Goal: Transaction & Acquisition: Purchase product/service

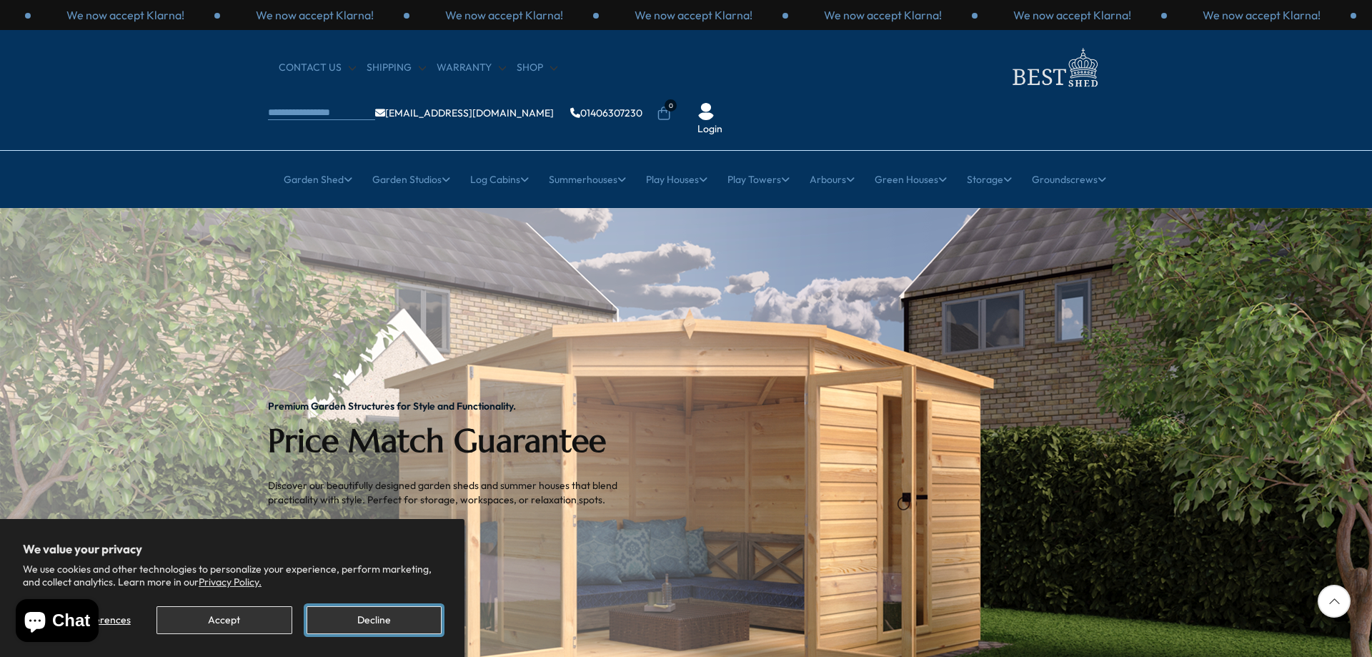
click at [374, 627] on button "Decline" at bounding box center [374, 620] width 135 height 28
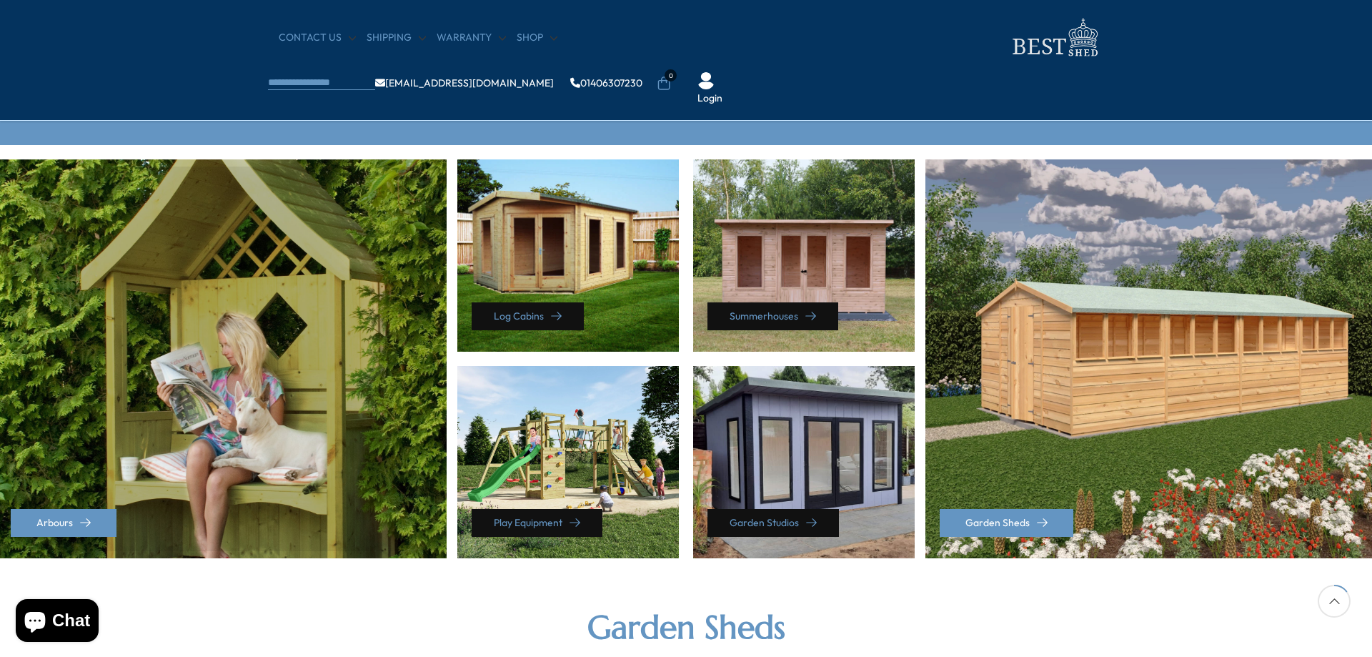
scroll to position [572, 0]
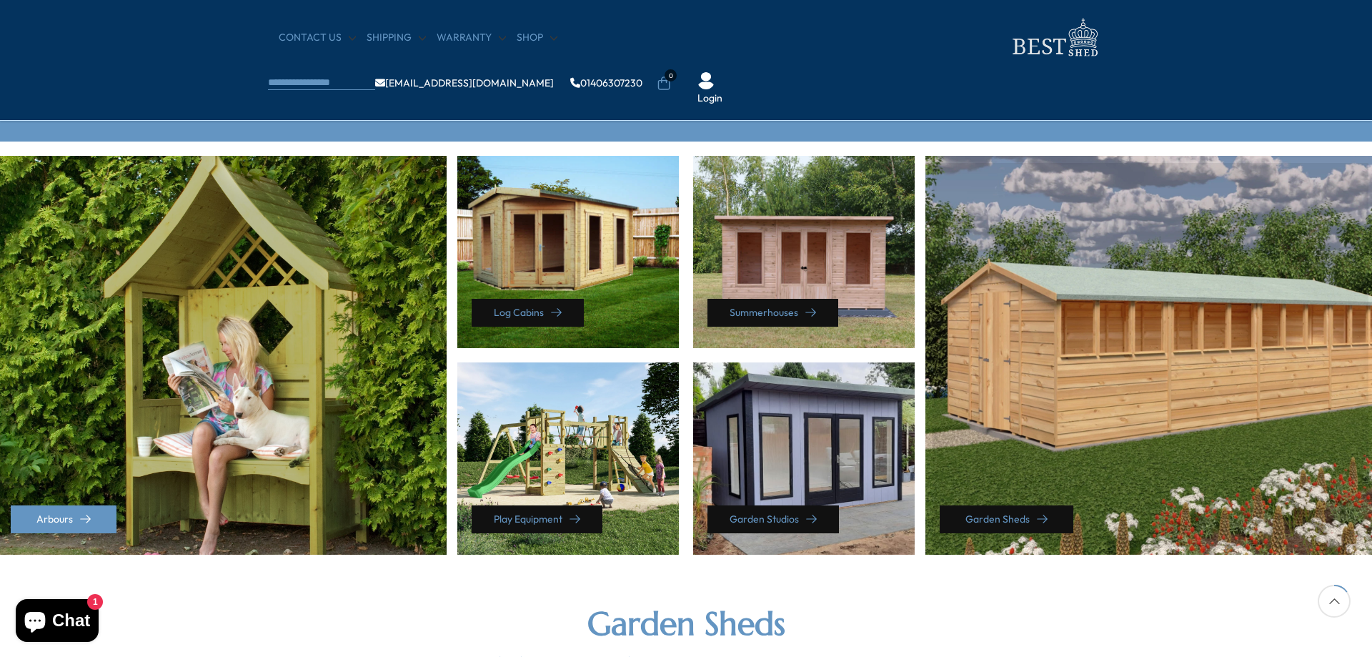
click at [1009, 515] on link "Garden Sheds" at bounding box center [1007, 519] width 134 height 28
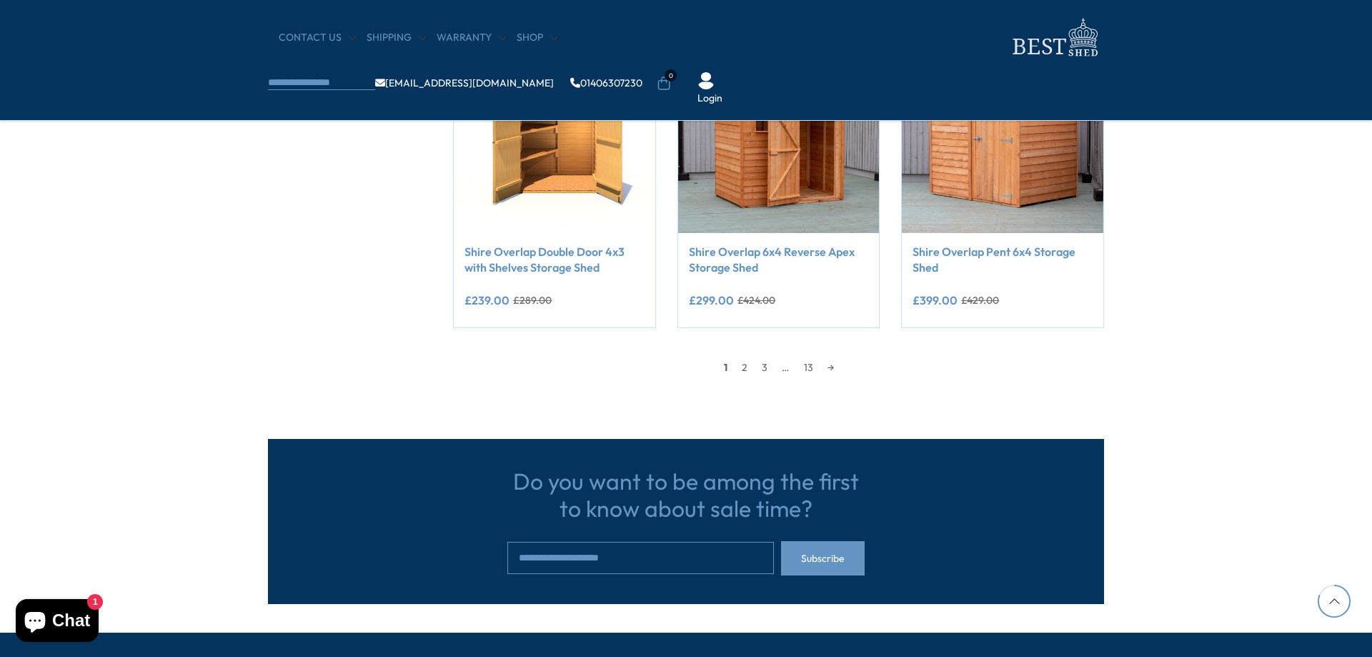
scroll to position [1215, 0]
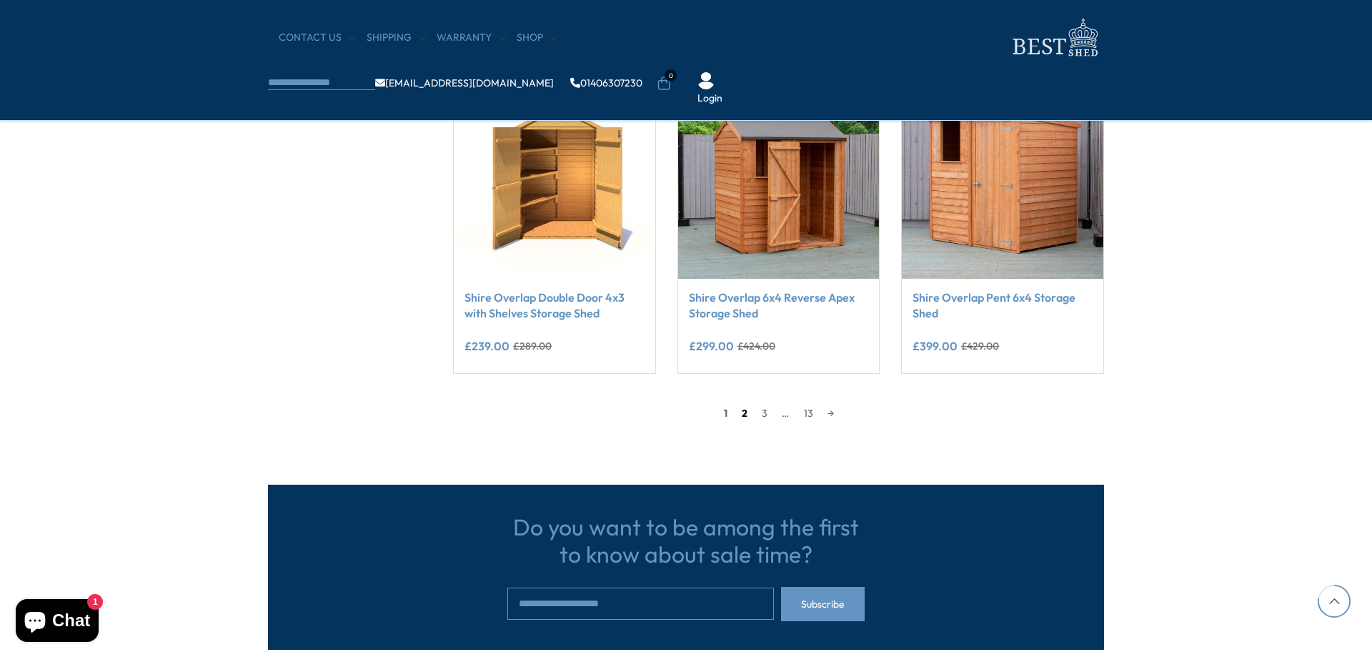
click at [743, 412] on link "2" at bounding box center [745, 412] width 20 height 21
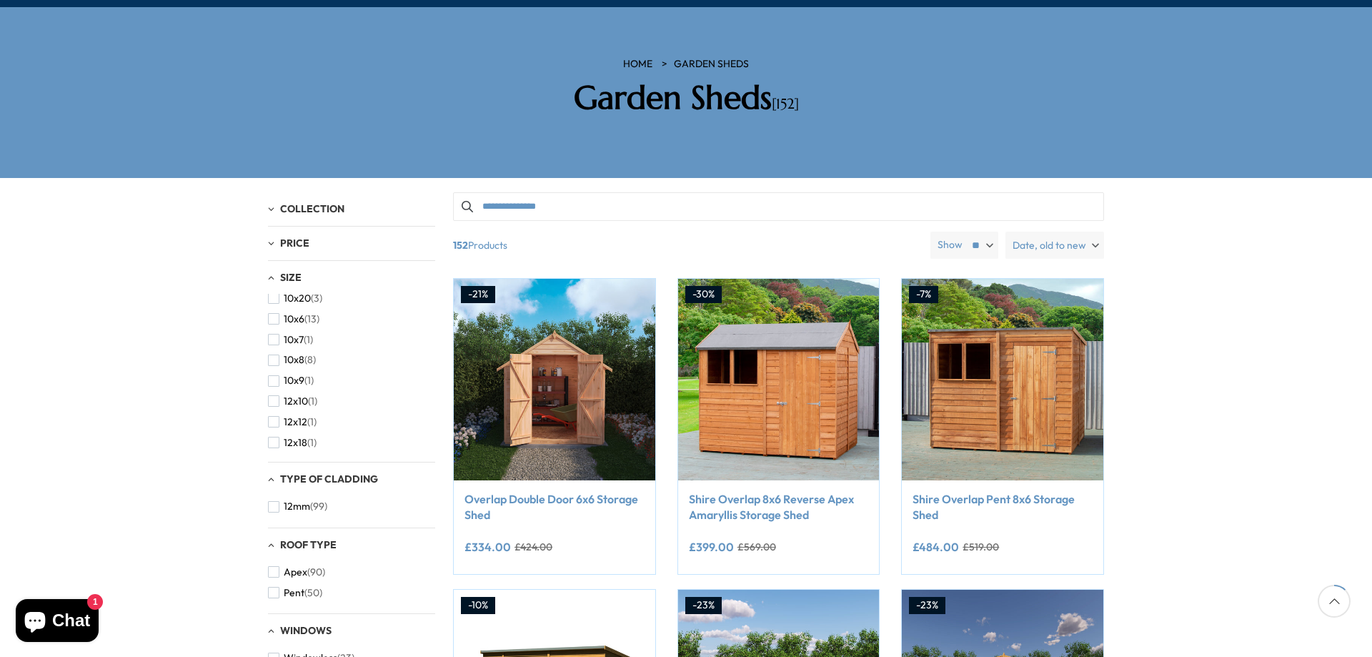
scroll to position [50, 0]
click at [278, 392] on span "button" at bounding box center [273, 397] width 11 height 11
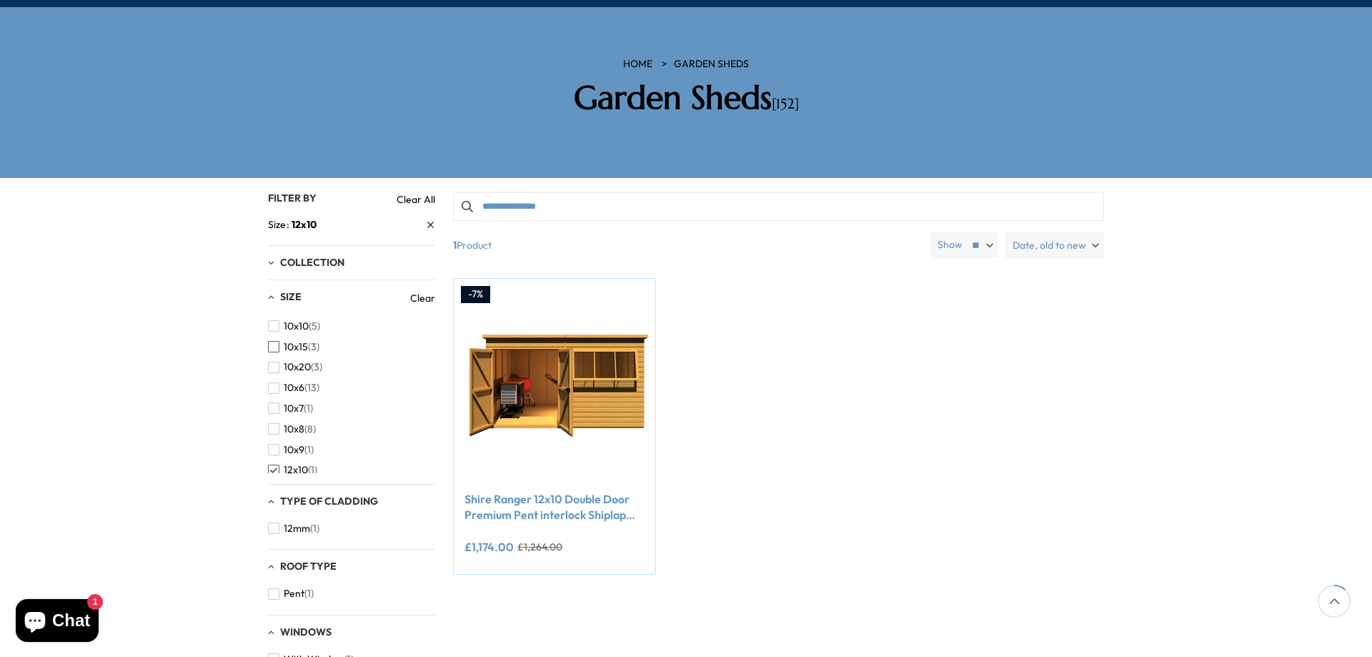
click at [275, 341] on span "button" at bounding box center [273, 346] width 11 height 11
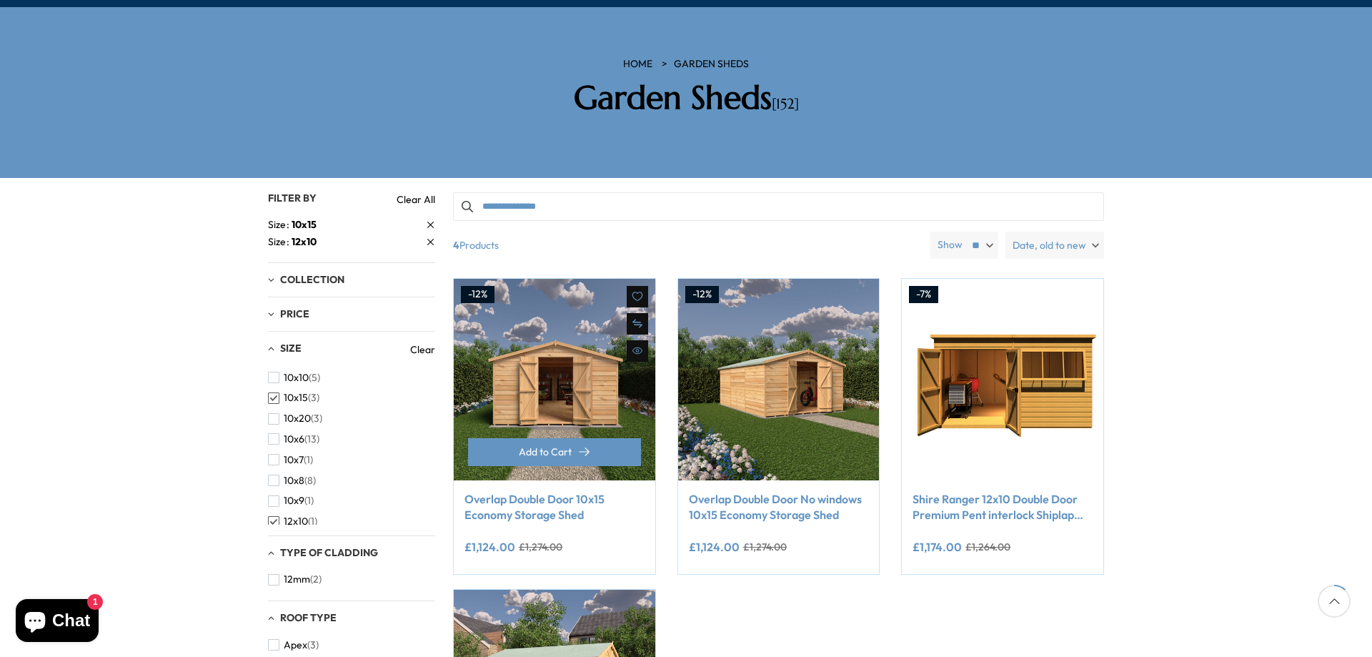
click at [567, 355] on img at bounding box center [555, 380] width 202 height 202
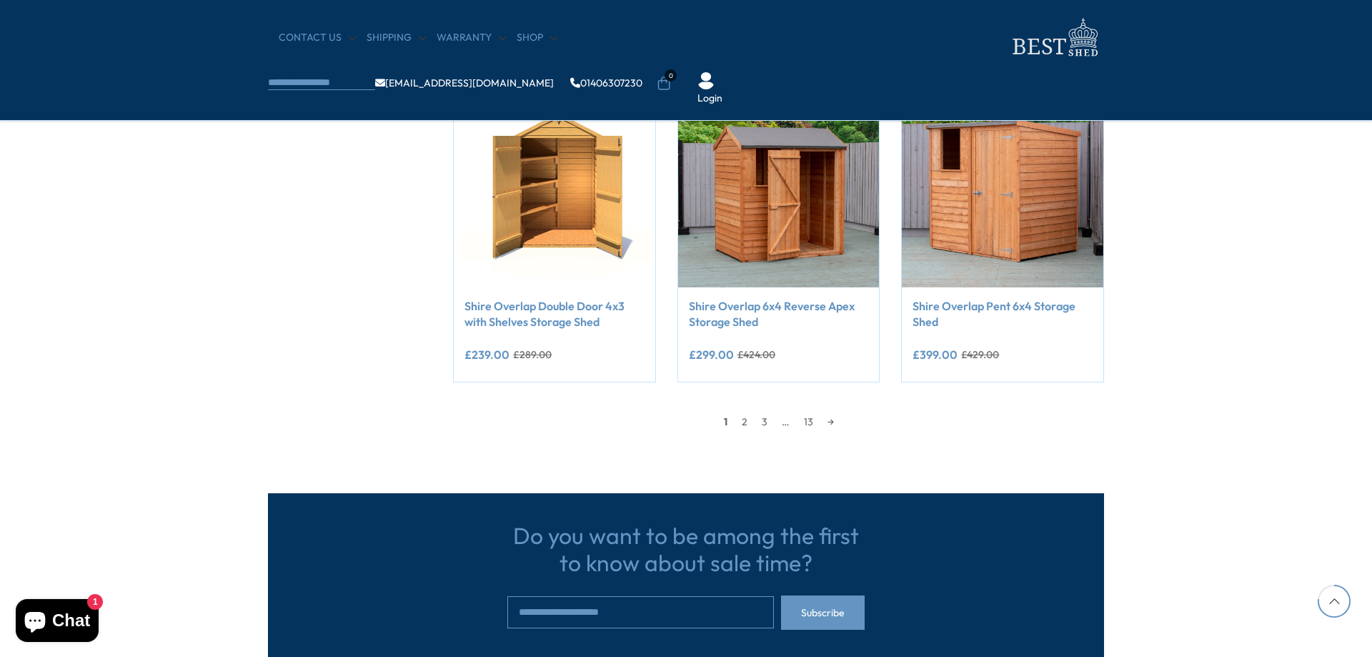
scroll to position [1215, 0]
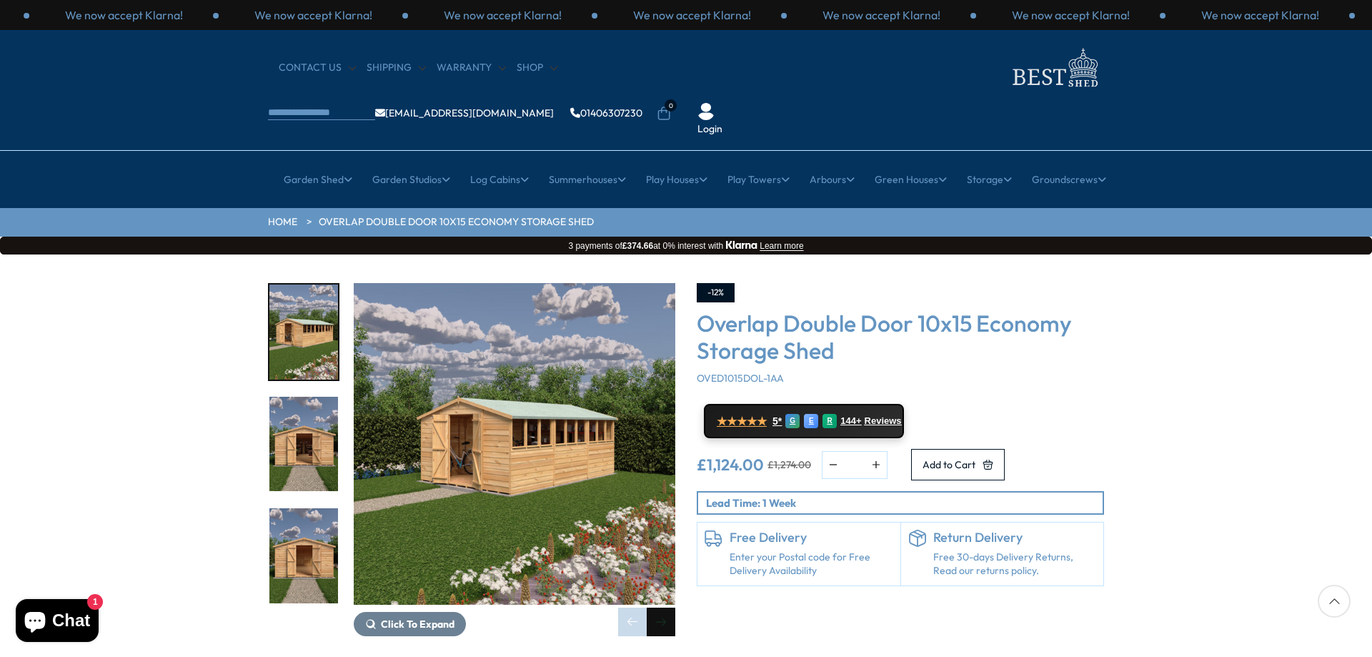
click at [653, 607] on div "Next slide" at bounding box center [661, 621] width 29 height 29
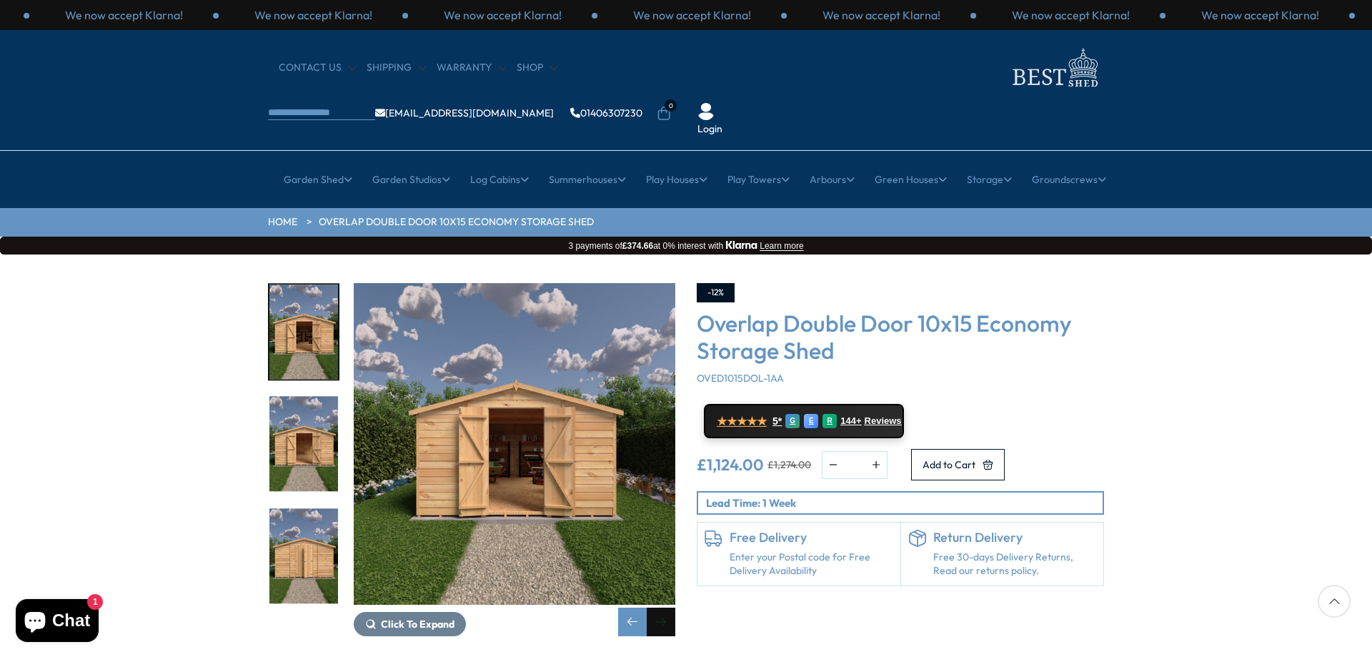
click at [653, 607] on div "Next slide" at bounding box center [661, 621] width 29 height 29
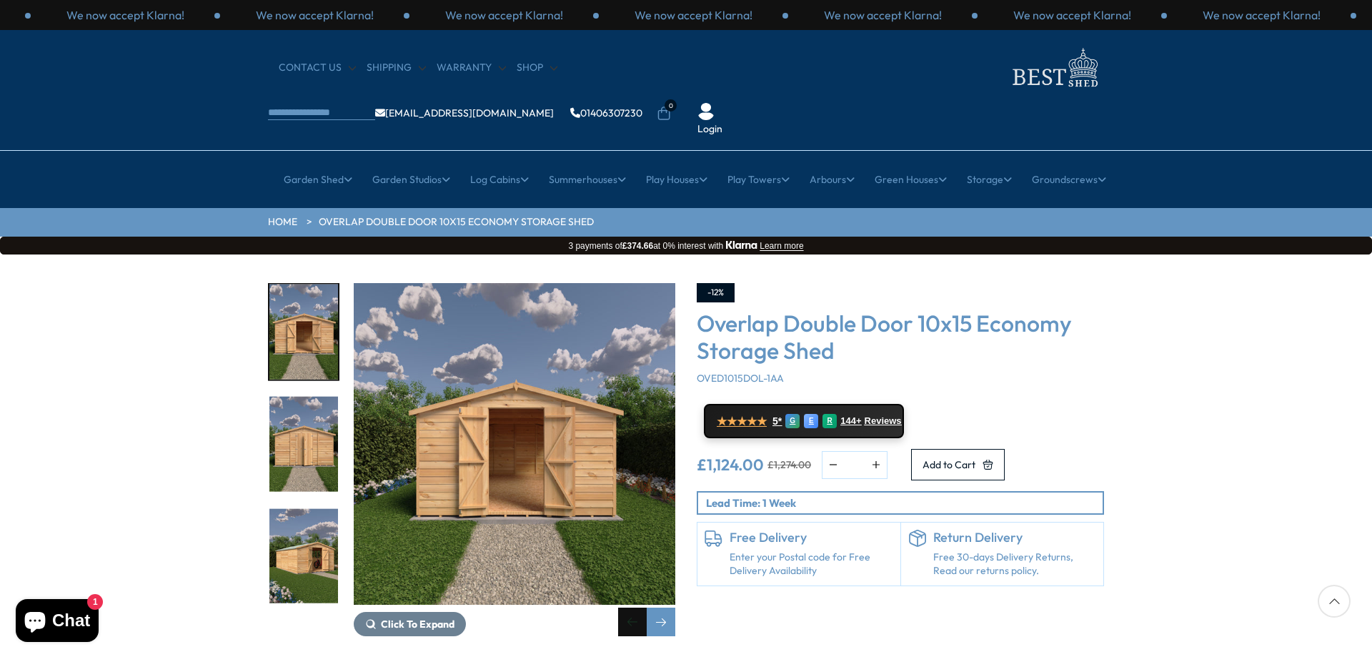
click at [635, 607] on div "Previous slide" at bounding box center [632, 621] width 29 height 29
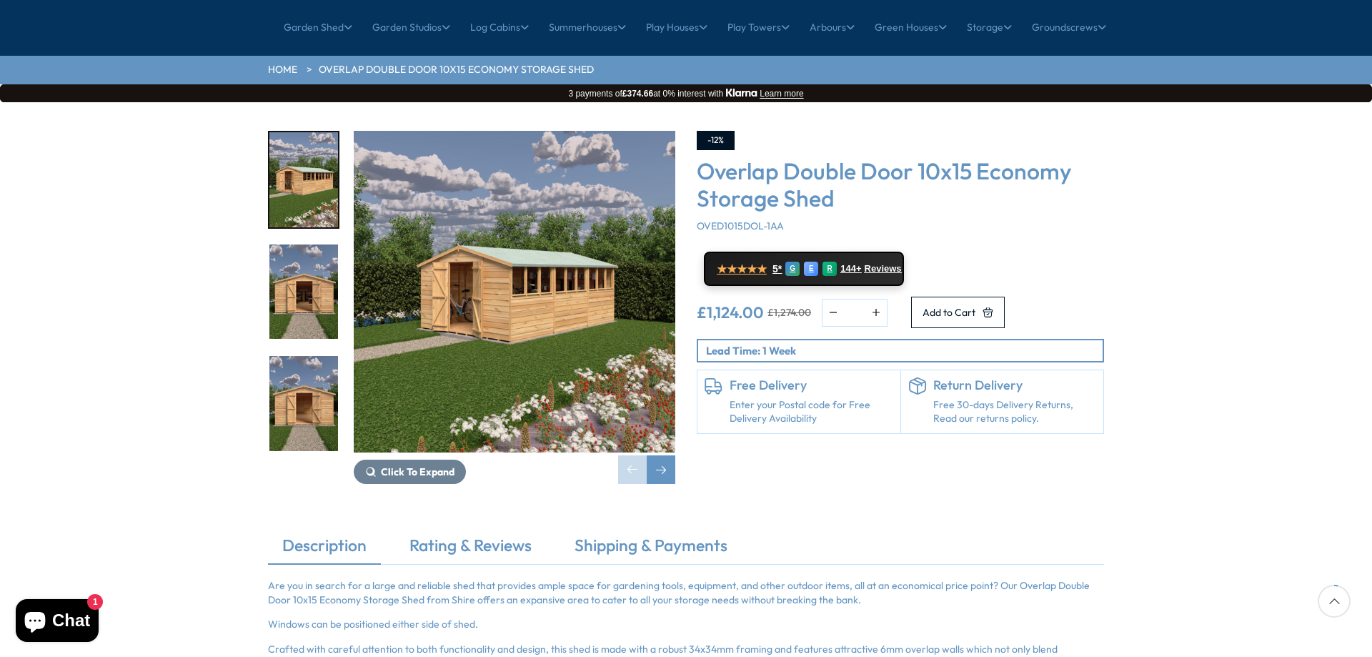
scroll to position [214, 0]
